Goal: Find specific page/section: Find specific page/section

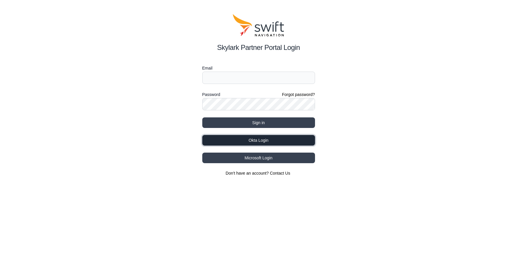
click at [244, 143] on button "Okta Login" at bounding box center [258, 140] width 113 height 11
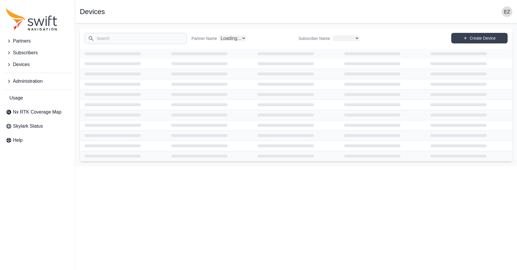
select select
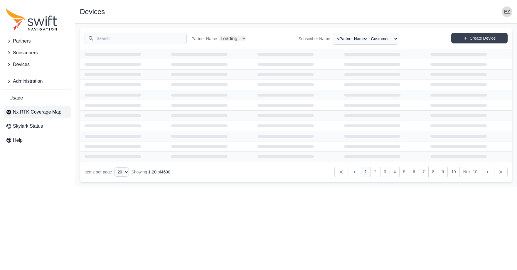
click at [56, 108] on link "Nx RTK Coverage Map" at bounding box center [38, 112] width 68 height 12
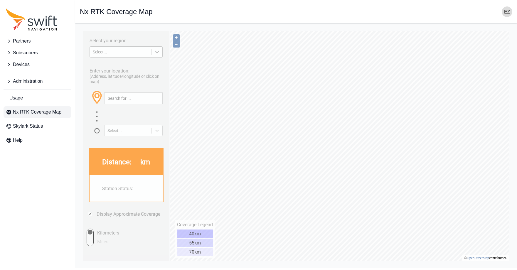
click at [155, 53] on icon at bounding box center [157, 52] width 6 height 6
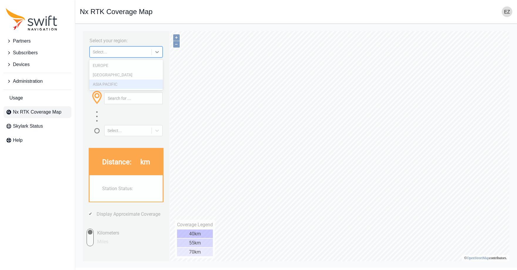
click at [139, 81] on div "ASIA PACIFIC" at bounding box center [126, 84] width 74 height 9
click at [159, 49] on icon at bounding box center [157, 52] width 6 height 6
click at [148, 78] on div "NORTH AMERICA" at bounding box center [126, 74] width 74 height 9
